Goal: Contribute content

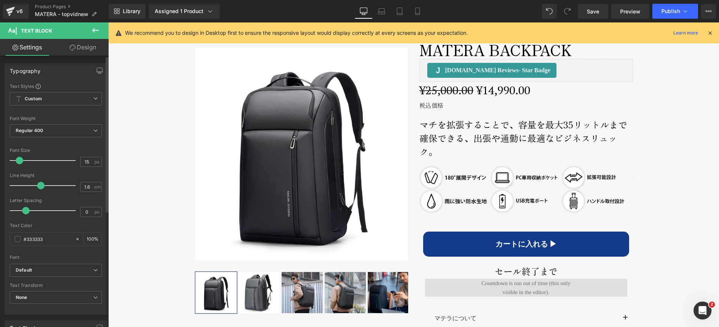
scroll to position [355, 0]
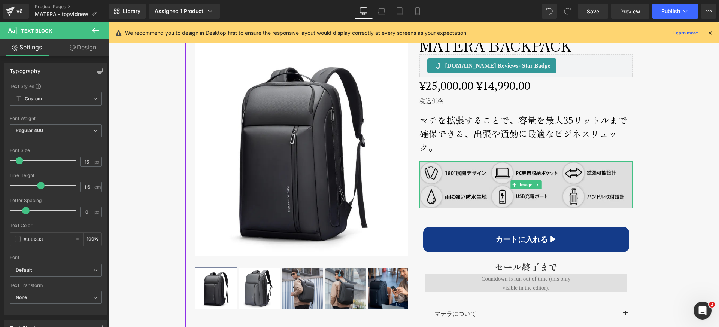
click at [469, 186] on img at bounding box center [525, 185] width 213 height 48
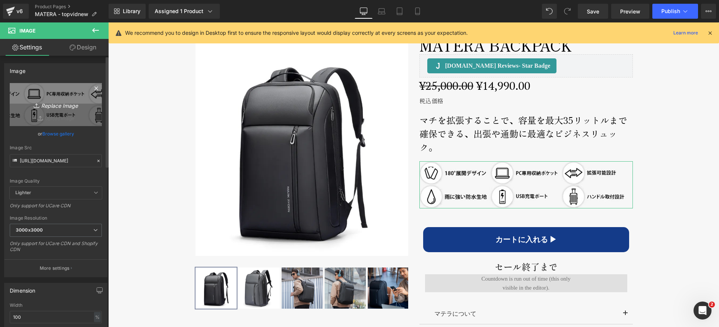
click at [57, 105] on icon "Replace Image" at bounding box center [56, 104] width 60 height 9
type input "C:\fakepath\matera-features.jpg"
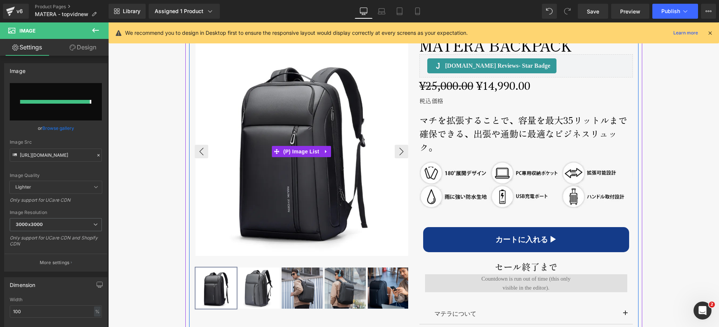
type input "[URL][DOMAIN_NAME]"
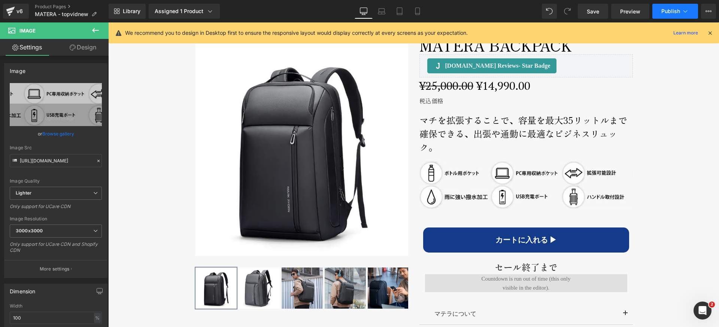
click at [667, 11] on span "Publish" at bounding box center [670, 11] width 19 height 6
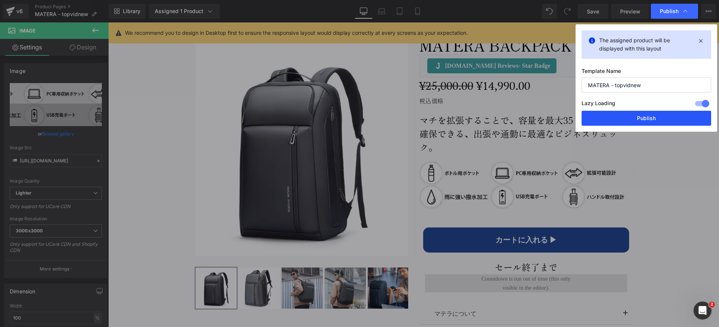
click at [665, 118] on button "Publish" at bounding box center [646, 118] width 130 height 15
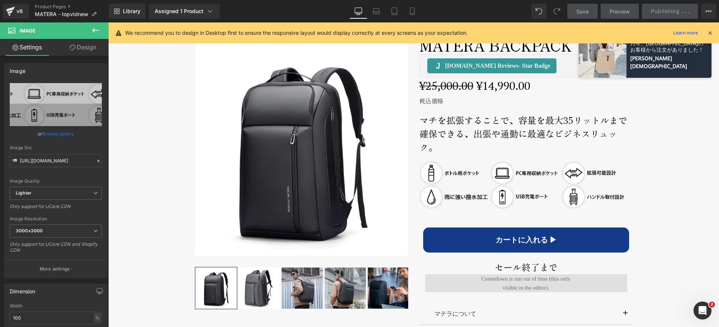
drag, startPoint x: 710, startPoint y: 34, endPoint x: 598, endPoint y: 13, distance: 114.2
click at [710, 34] on icon at bounding box center [709, 33] width 7 height 7
